Goal: Task Accomplishment & Management: Manage account settings

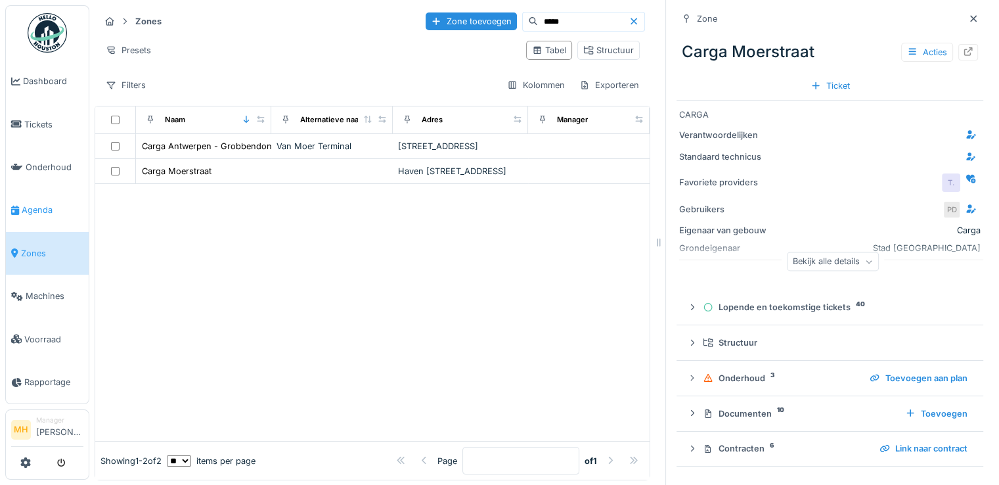
click at [38, 204] on span "Agenda" at bounding box center [53, 210] width 62 height 12
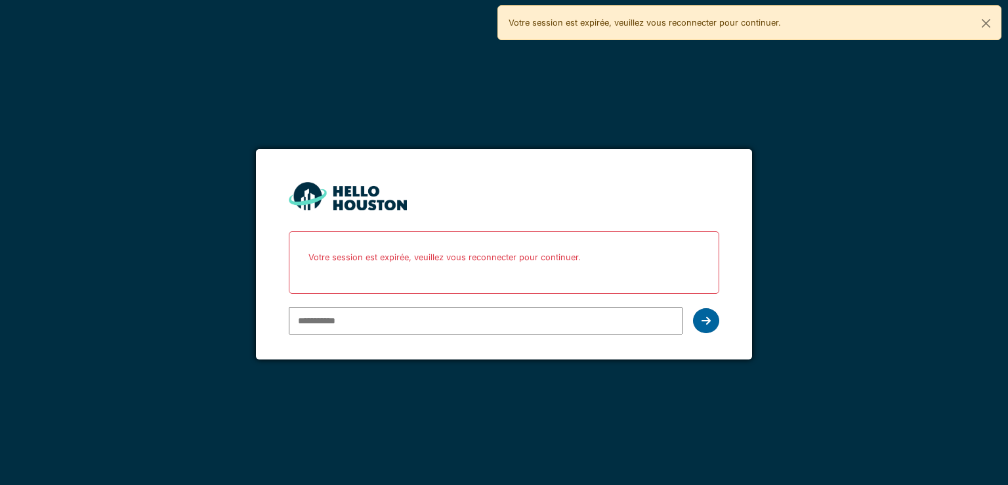
type input "**********"
click at [708, 322] on icon at bounding box center [706, 320] width 9 height 11
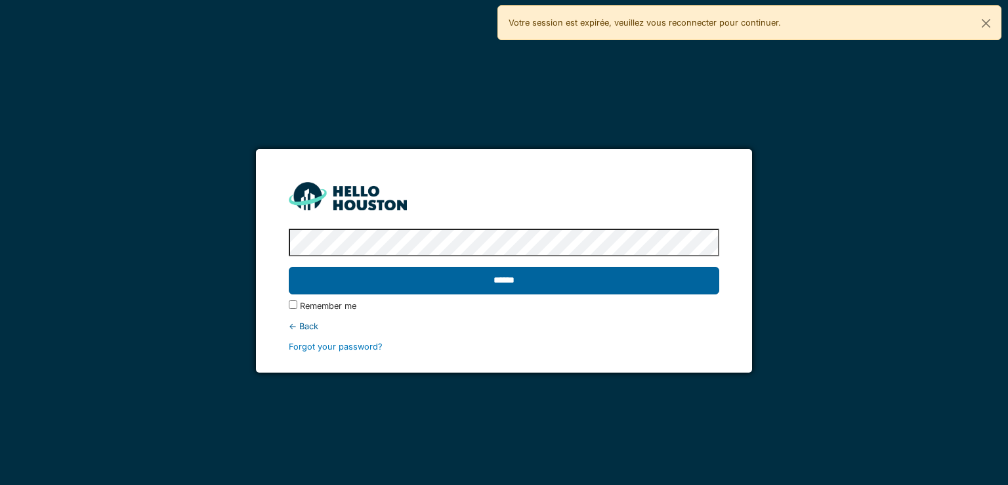
click at [470, 273] on input "******" at bounding box center [504, 281] width 430 height 28
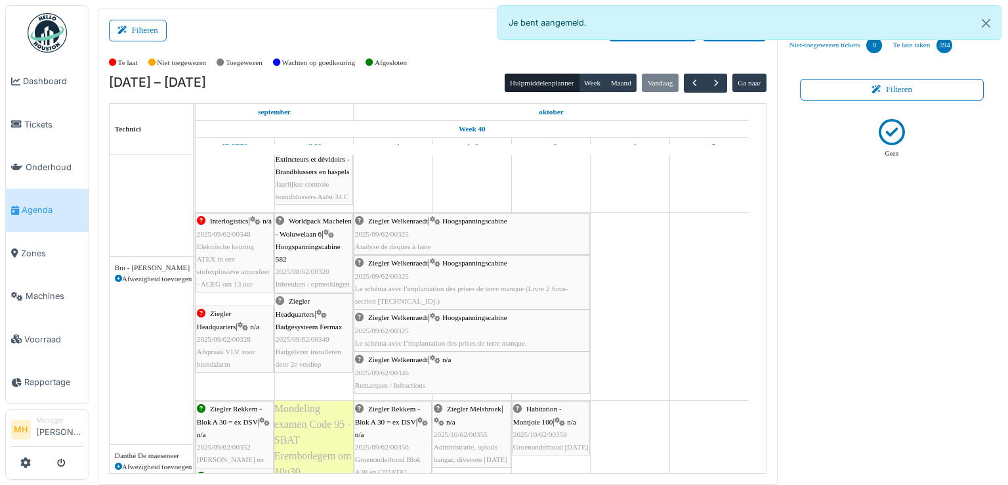
scroll to position [197, 0]
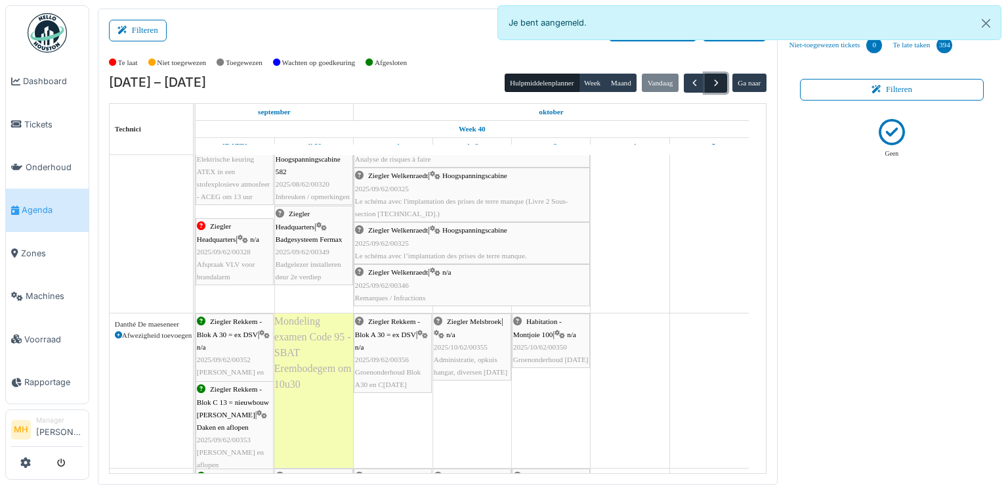
click at [711, 82] on span "button" at bounding box center [716, 82] width 11 height 11
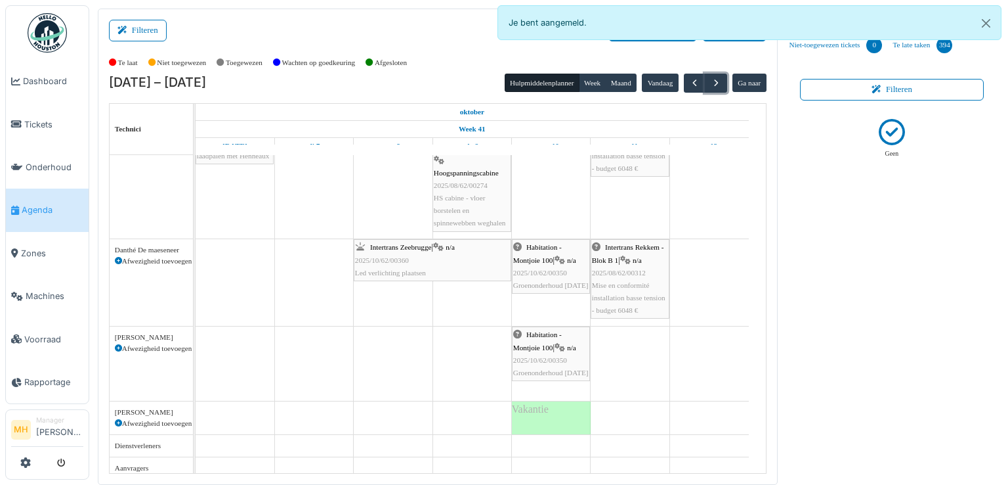
scroll to position [84, 0]
click at [711, 80] on span "button" at bounding box center [716, 82] width 11 height 11
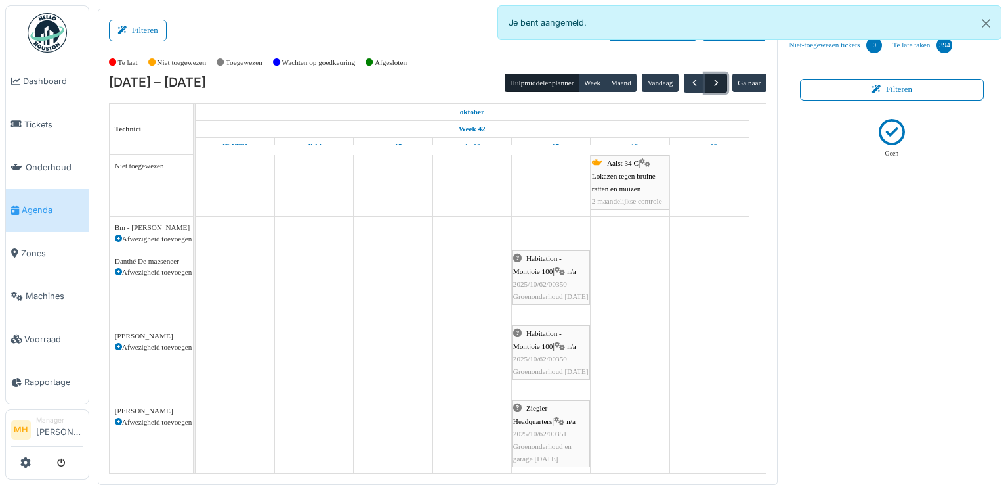
click at [711, 82] on span "button" at bounding box center [716, 82] width 11 height 11
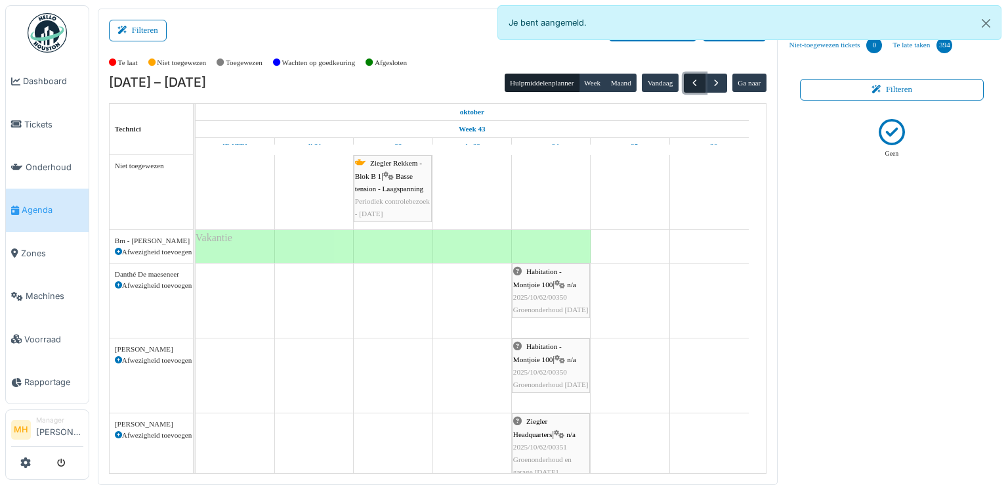
click at [689, 81] on span "button" at bounding box center [694, 82] width 11 height 11
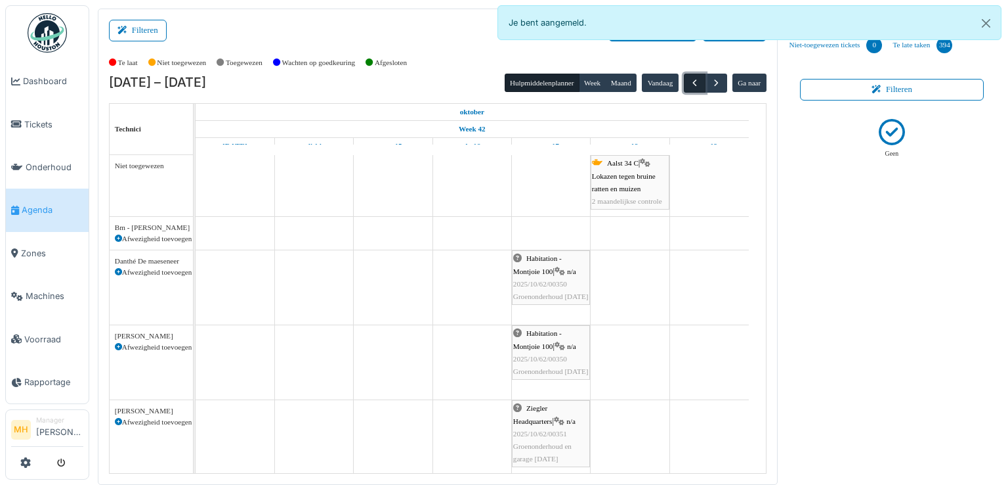
click at [689, 81] on span "button" at bounding box center [694, 82] width 11 height 11
